Goal: Transaction & Acquisition: Download file/media

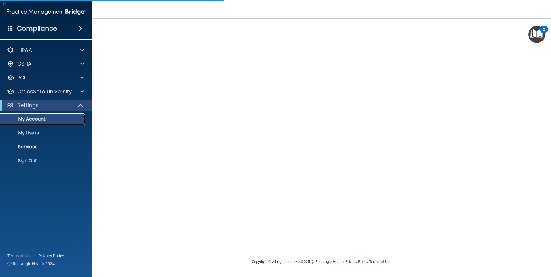
click at [35, 118] on p "My Account" at bounding box center [43, 119] width 79 height 6
click at [44, 93] on p "OfficeSafe University" at bounding box center [44, 91] width 54 height 7
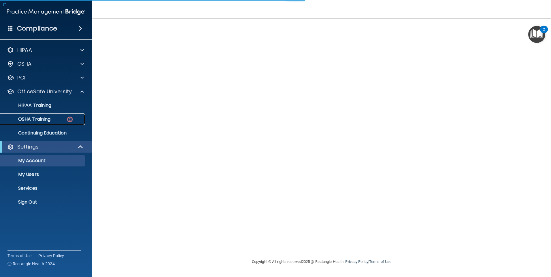
click at [39, 120] on p "OSHA Training" at bounding box center [27, 119] width 47 height 6
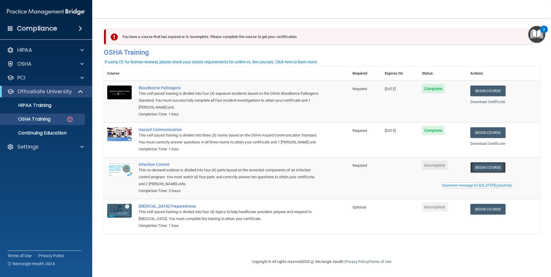
click at [497, 173] on link "Begin Course" at bounding box center [487, 167] width 35 height 11
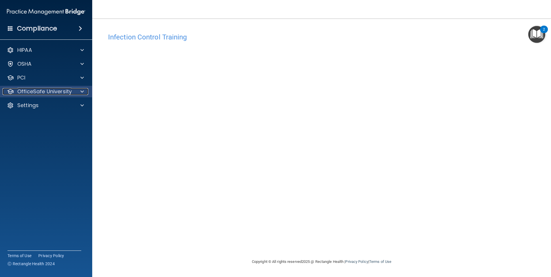
click at [41, 92] on p "OfficeSafe University" at bounding box center [44, 91] width 54 height 7
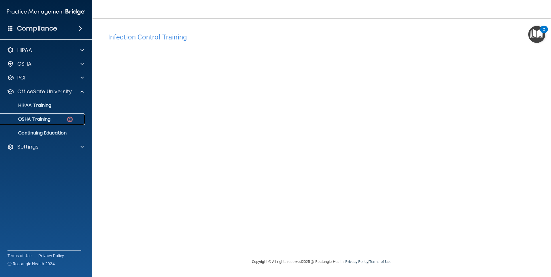
click at [35, 120] on p "OSHA Training" at bounding box center [27, 119] width 47 height 6
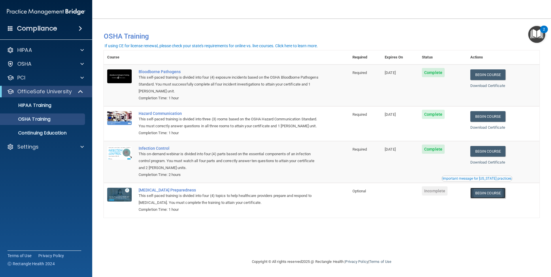
click at [491, 199] on link "Begin Course" at bounding box center [487, 193] width 35 height 11
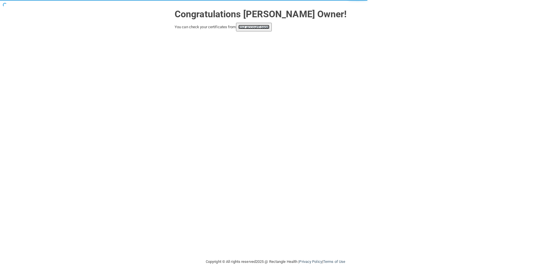
click at [256, 27] on link "your account page!" at bounding box center [253, 27] width 31 height 4
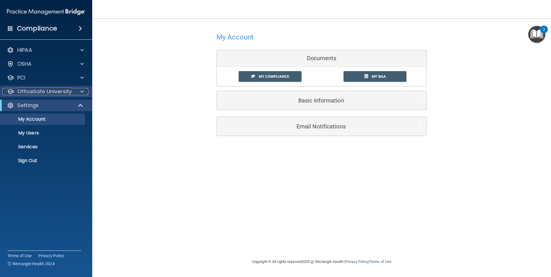
click at [35, 90] on p "OfficeSafe University" at bounding box center [44, 91] width 54 height 7
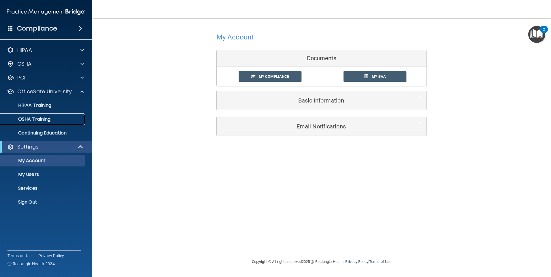
click at [31, 116] on link "OSHA Training" at bounding box center [39, 120] width 91 height 12
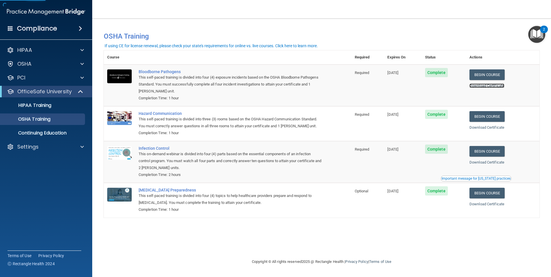
click at [487, 86] on link "Download Certificate" at bounding box center [486, 86] width 35 height 4
click at [492, 129] on link "Download Certificate" at bounding box center [486, 127] width 35 height 4
click at [480, 163] on link "Download Certificate" at bounding box center [486, 162] width 35 height 4
click at [489, 203] on link "Download Certificate" at bounding box center [486, 204] width 35 height 4
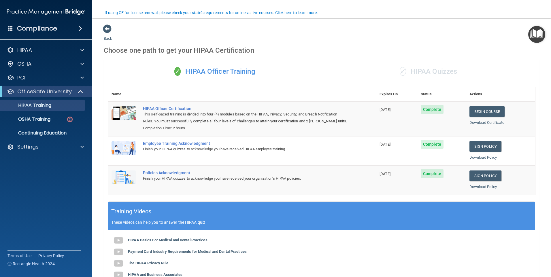
scroll to position [46, 0]
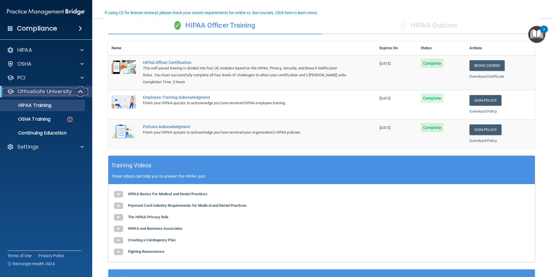
click at [35, 92] on p "OfficeSafe University" at bounding box center [44, 91] width 54 height 7
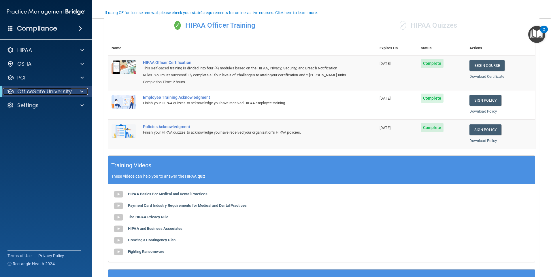
click at [35, 92] on p "OfficeSafe University" at bounding box center [44, 91] width 54 height 7
